Goal: Entertainment & Leisure: Consume media (video, audio)

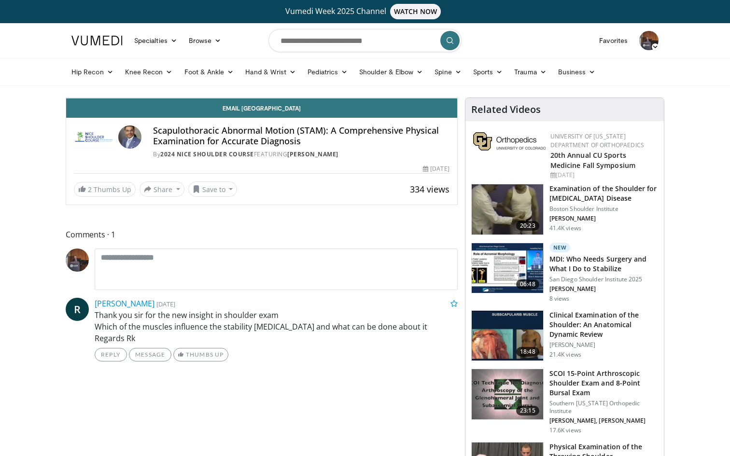
click at [275, 112] on icon "Video Player" at bounding box center [261, 98] width 27 height 27
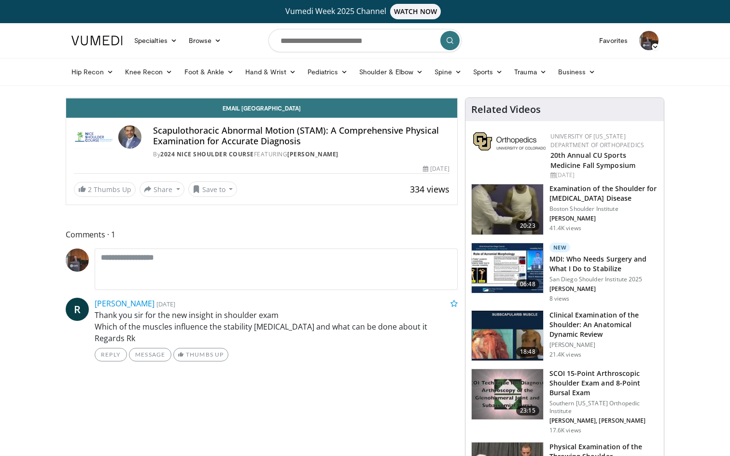
click at [275, 112] on icon "Video Player" at bounding box center [261, 98] width 27 height 27
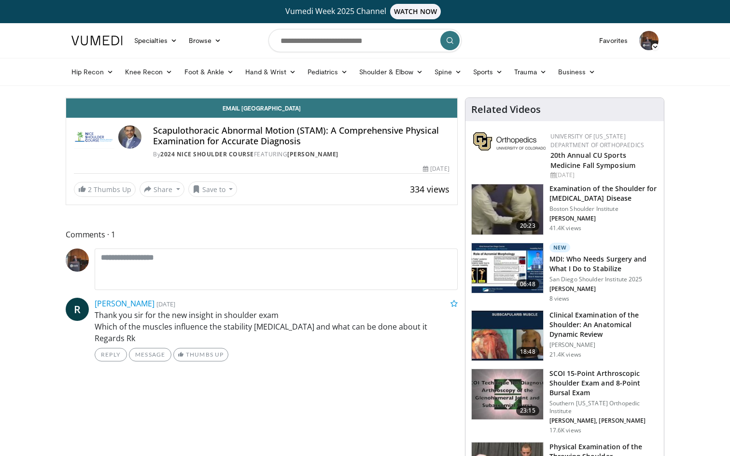
click at [275, 112] on icon "Video Player" at bounding box center [261, 98] width 27 height 27
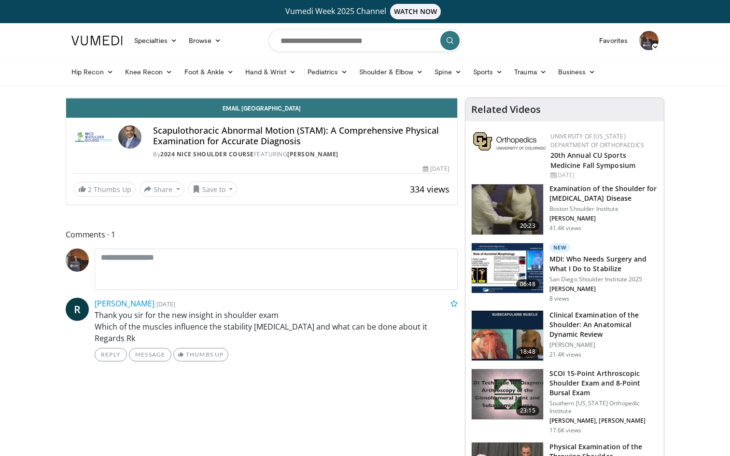
click at [394, 98] on div "10 seconds Tap to unmute" at bounding box center [261, 98] width 391 height 0
click at [275, 112] on icon "Video Player" at bounding box center [261, 98] width 27 height 27
click at [379, 108] on div "Video Player" at bounding box center [261, 97] width 235 height 19
click at [457, 79] on div "Loaded : 100.00% 6:01 4:43" at bounding box center [261, 74] width 391 height 9
click at [457, 98] on span "Video Player" at bounding box center [447, 88] width 19 height 19
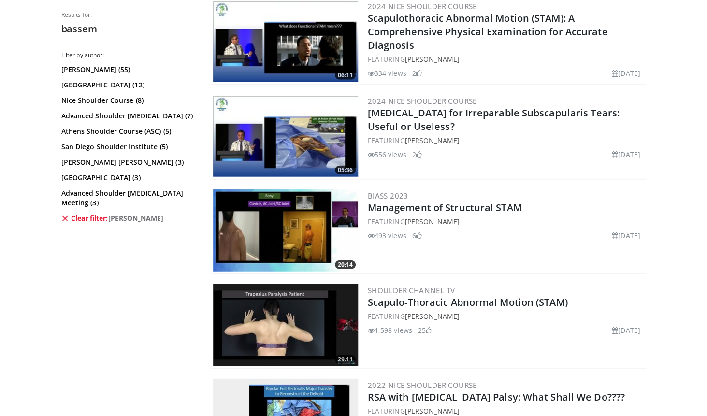
scroll to position [800, 0]
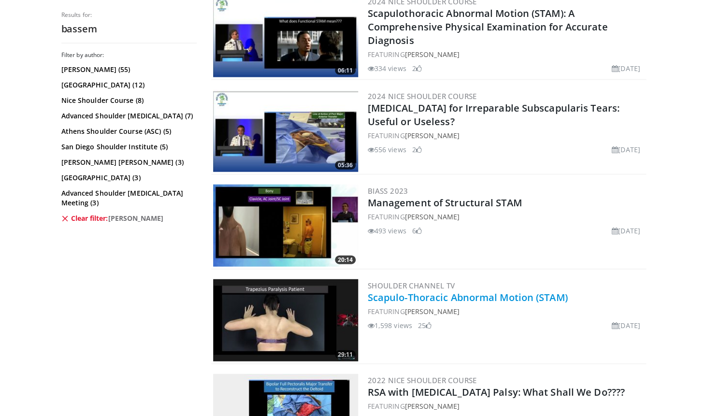
click at [475, 297] on link "Scapulo-Thoracic Abnormal Motion (STAM)" at bounding box center [468, 297] width 200 height 13
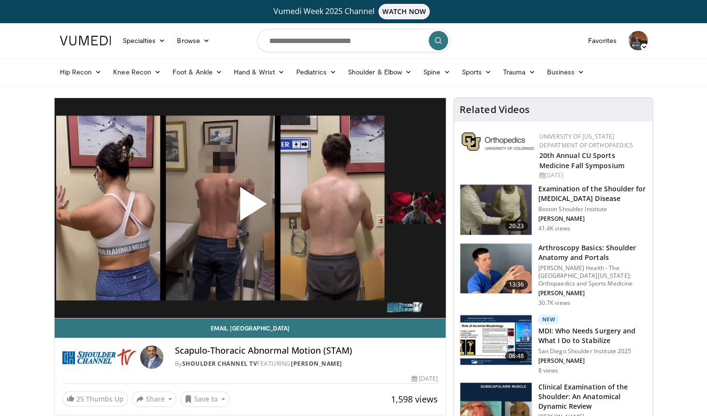
click at [250, 208] on span "Video Player" at bounding box center [250, 208] width 0 height 0
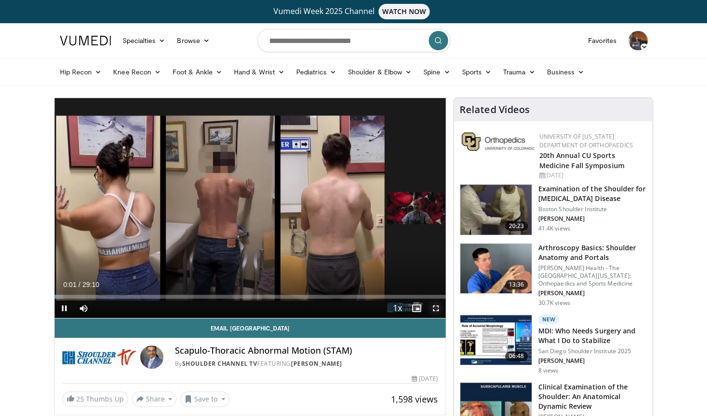
click at [434, 307] on span "Video Player" at bounding box center [435, 308] width 19 height 19
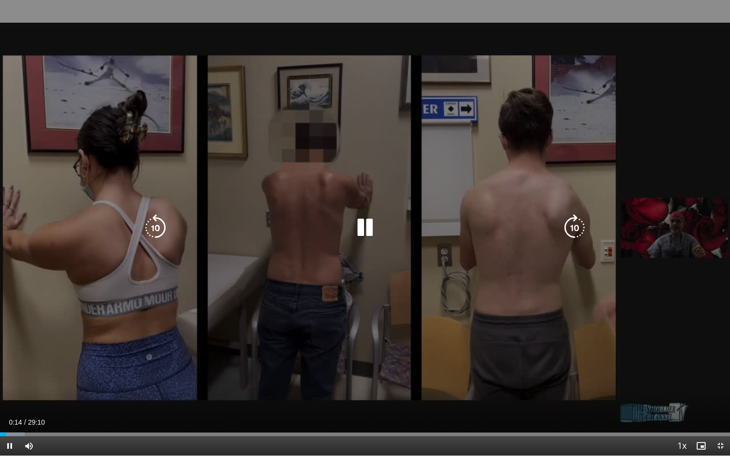
click at [392, 269] on div "10 seconds Tap to unmute" at bounding box center [365, 228] width 730 height 456
click at [367, 233] on icon "Video Player" at bounding box center [365, 227] width 27 height 27
click at [369, 231] on icon "Video Player" at bounding box center [365, 227] width 27 height 27
